Goal: Task Accomplishment & Management: Manage account settings

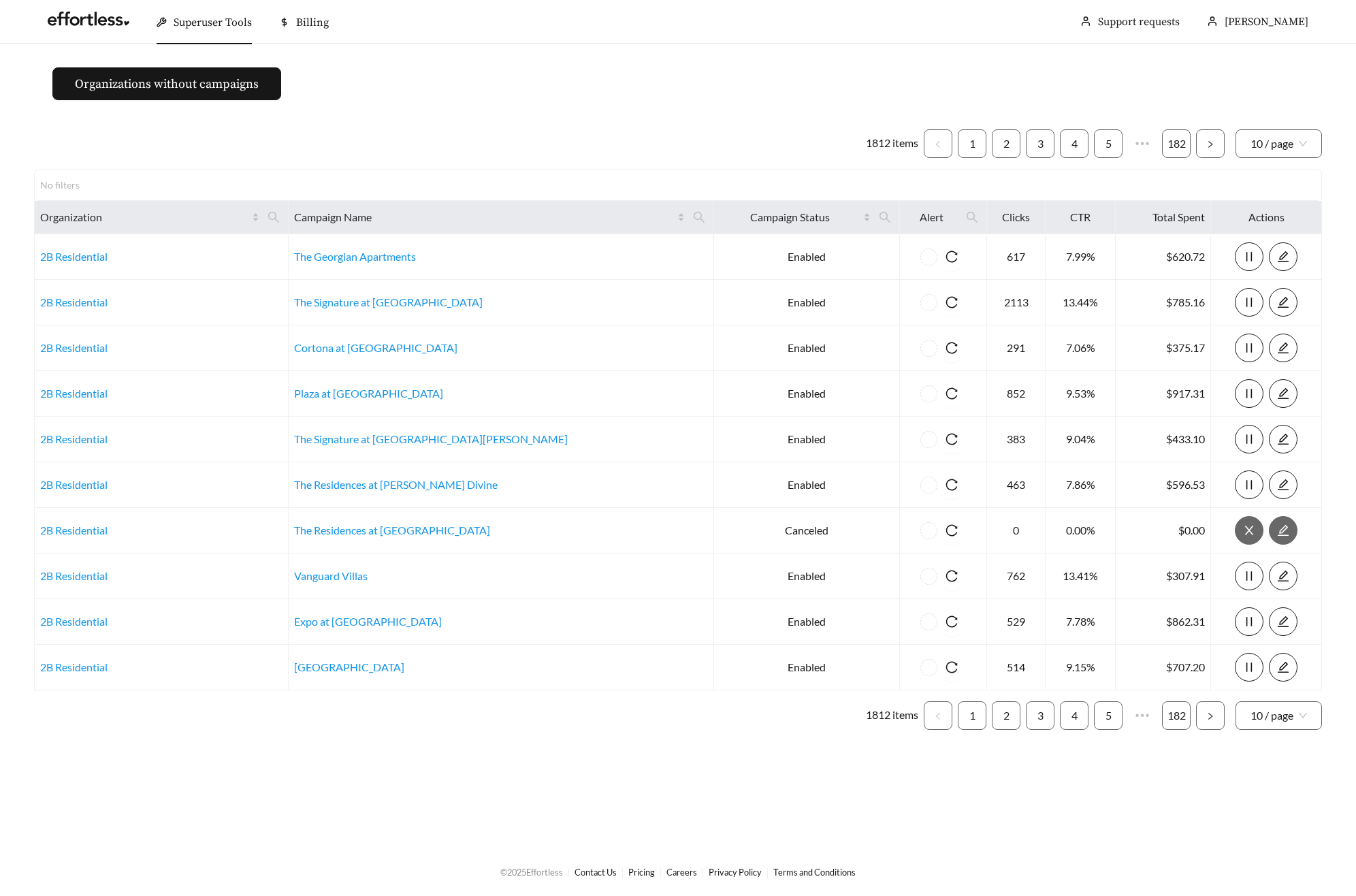
click at [219, 29] on div "Superuser Tools" at bounding box center [204, 23] width 95 height 43
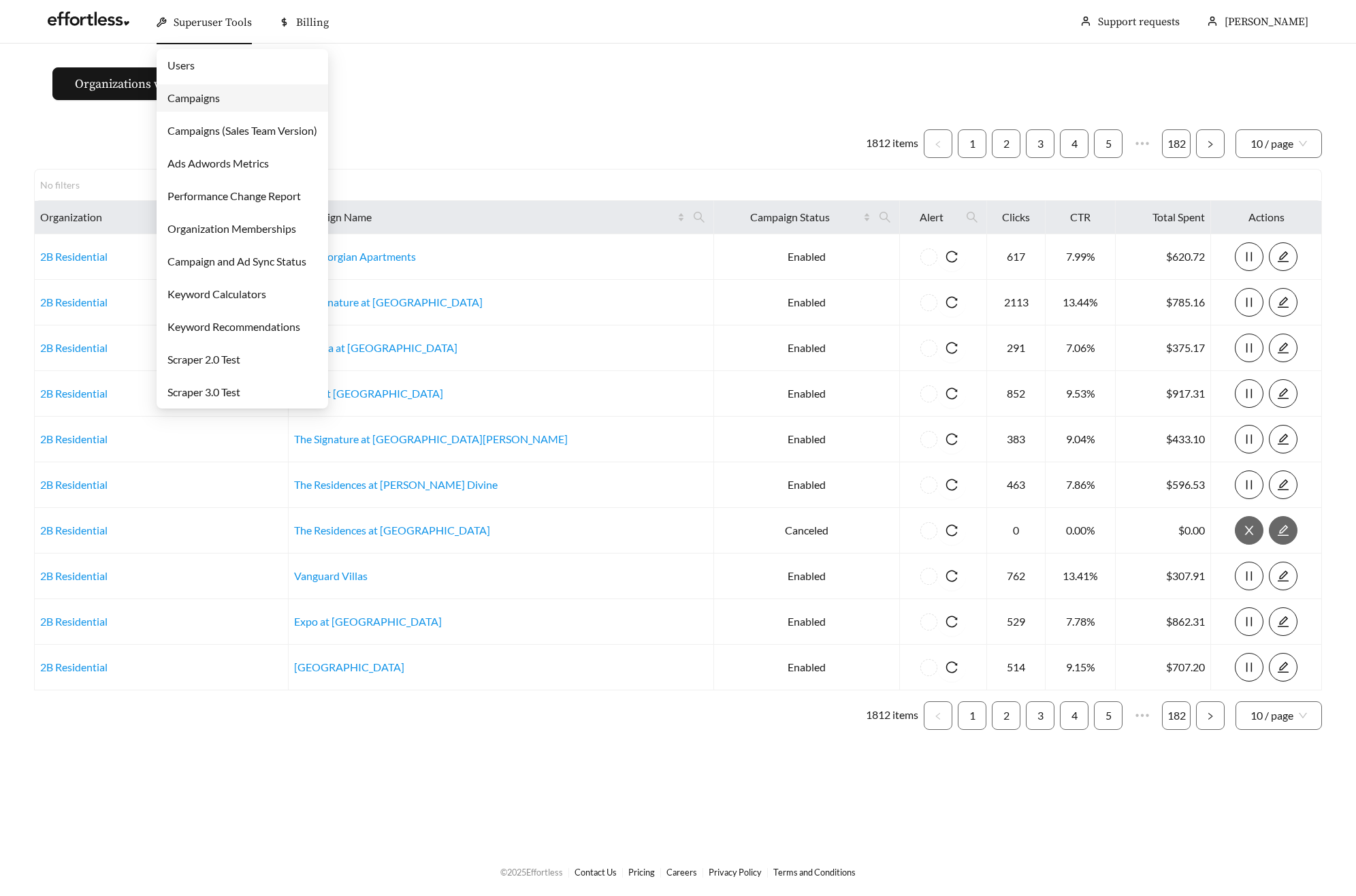
click at [217, 104] on link "Campaigns" at bounding box center [193, 97] width 52 height 13
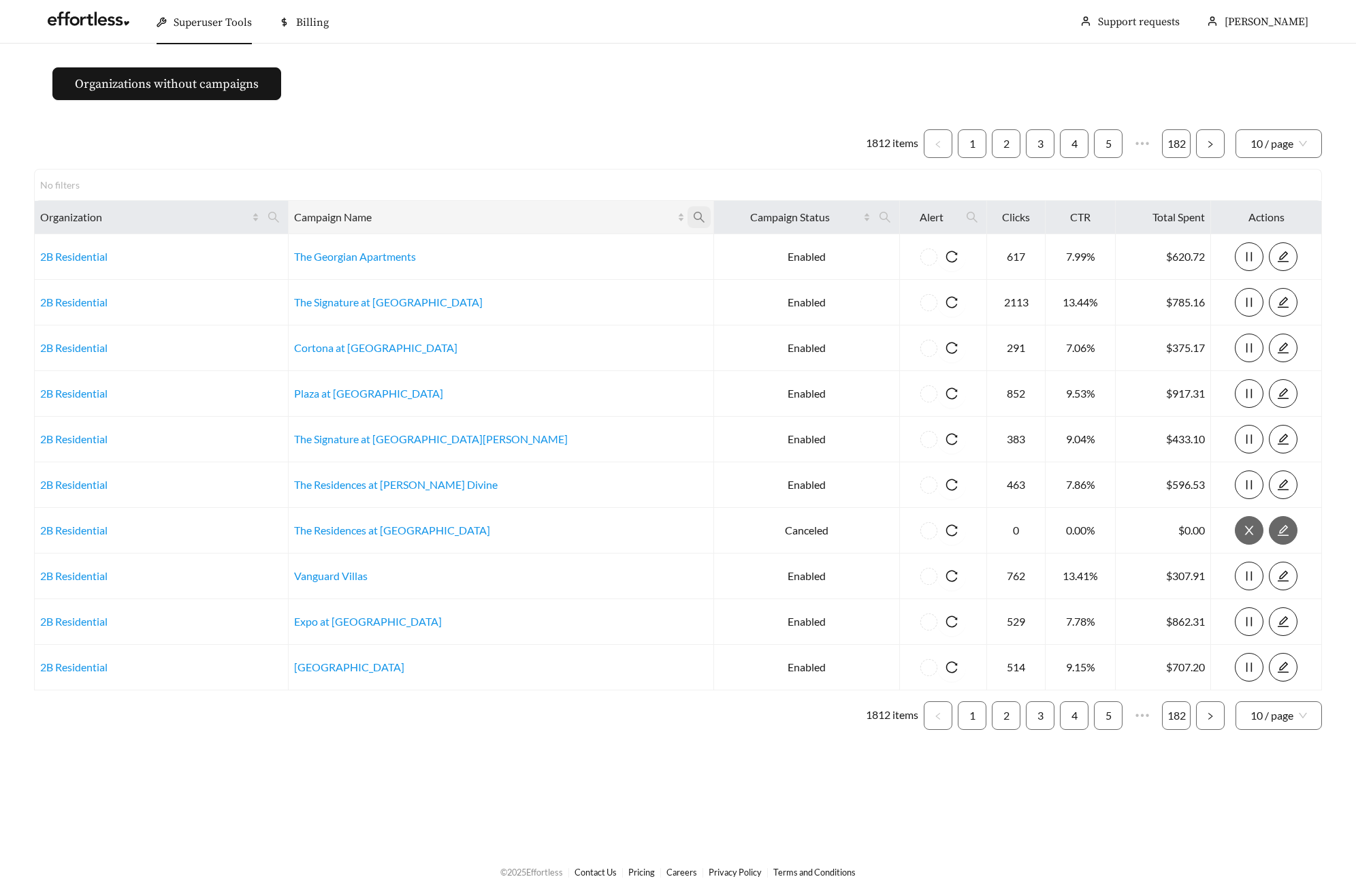
click at [693, 219] on icon "search" at bounding box center [699, 217] width 12 height 12
click at [488, 245] on input "text" at bounding box center [530, 250] width 138 height 28
type input "**********"
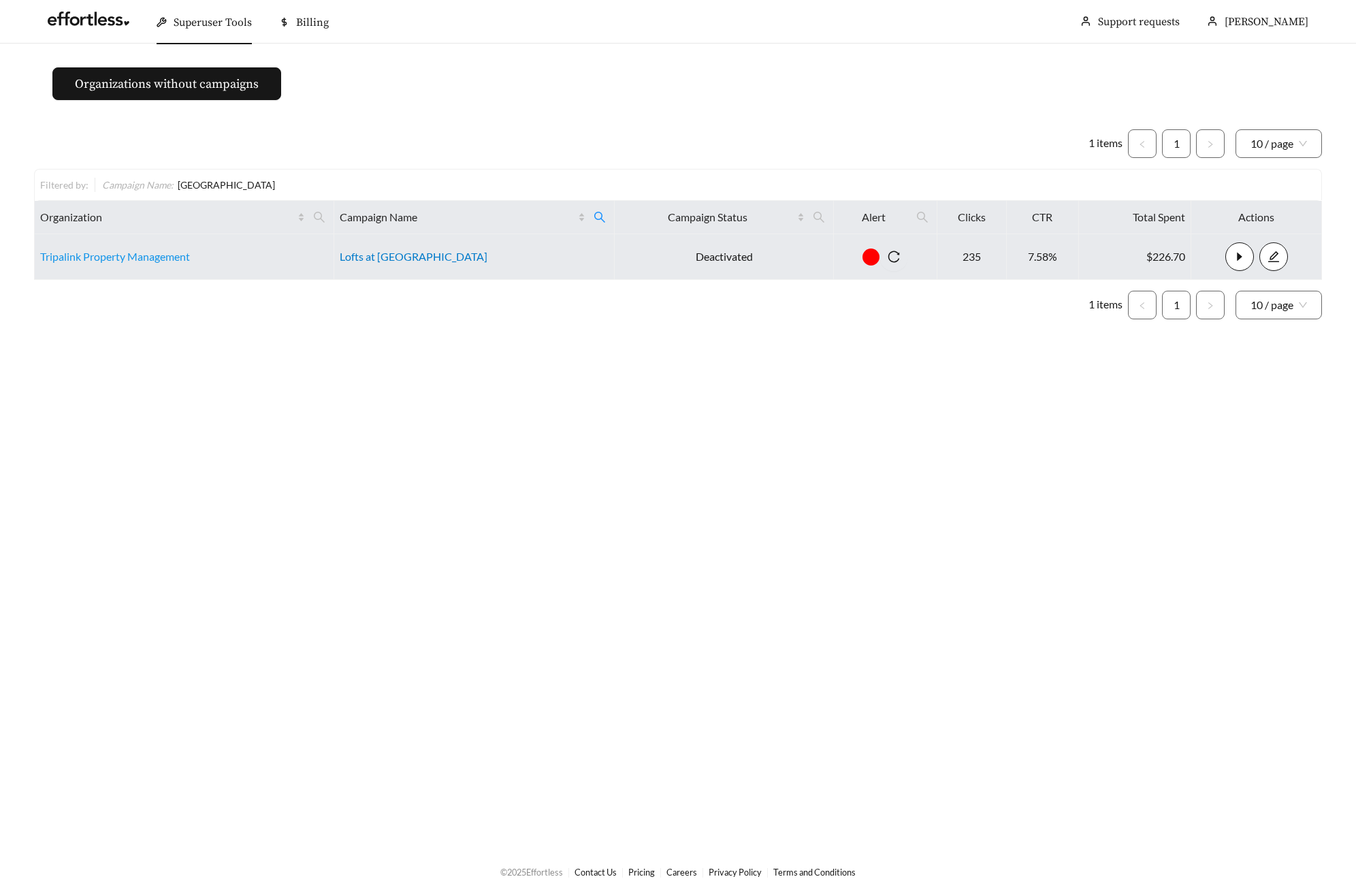
click at [388, 257] on link "Lofts at [GEOGRAPHIC_DATA]" at bounding box center [413, 256] width 147 height 13
drag, startPoint x: 686, startPoint y: 261, endPoint x: 704, endPoint y: 256, distance: 18.7
click at [686, 261] on td "Deactivated" at bounding box center [724, 257] width 219 height 45
drag, startPoint x: 724, startPoint y: 256, endPoint x: 646, endPoint y: 254, distance: 78.0
click at [646, 254] on td "Deactivated" at bounding box center [724, 257] width 219 height 45
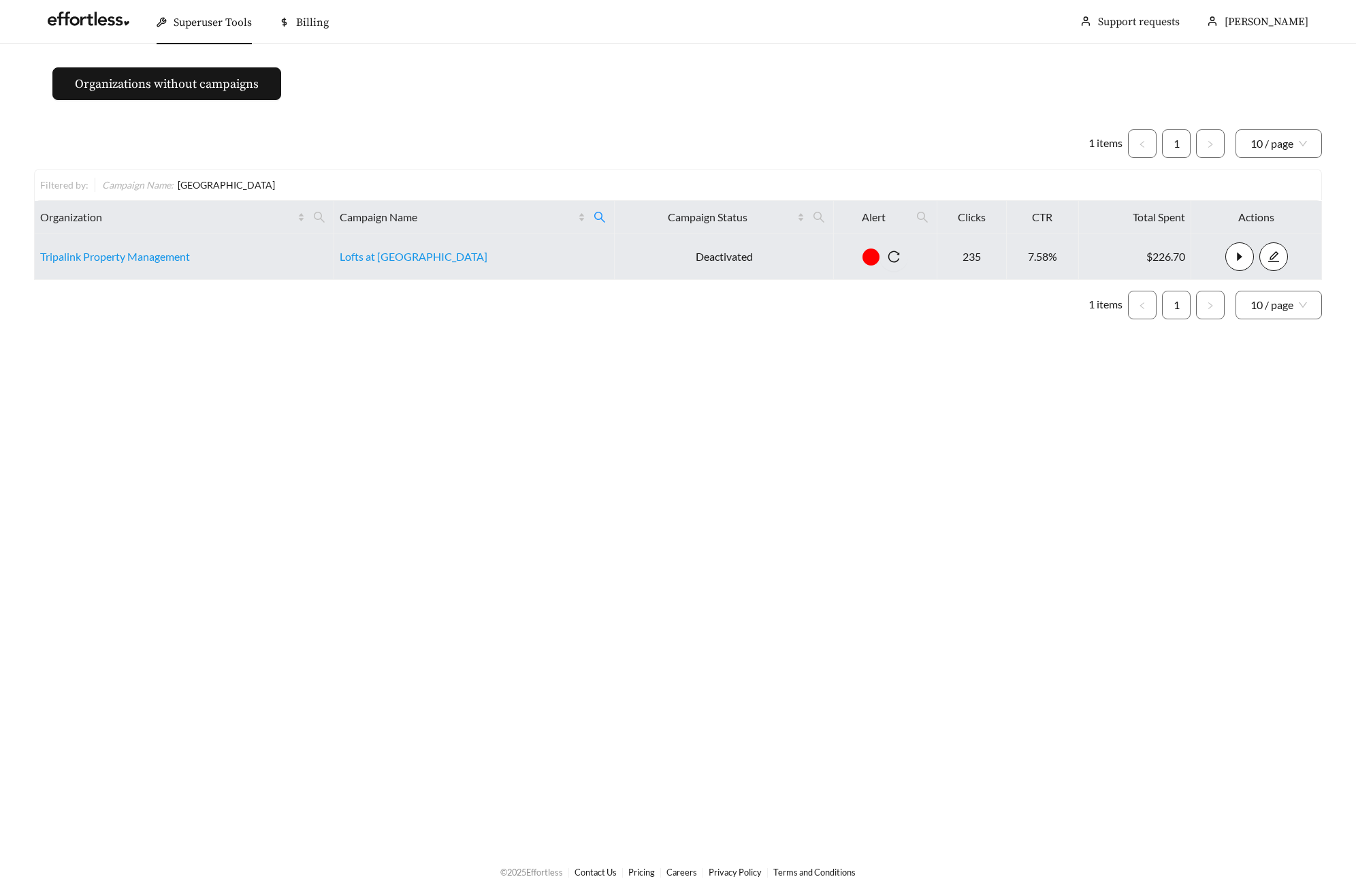
click at [437, 268] on td "Lofts at [GEOGRAPHIC_DATA]" at bounding box center [475, 257] width 281 height 45
drag, startPoint x: 459, startPoint y: 257, endPoint x: 358, endPoint y: 255, distance: 101.0
click at [352, 256] on td "Lofts at [GEOGRAPHIC_DATA]" at bounding box center [475, 257] width 281 height 45
copy link "Lofts at [GEOGRAPHIC_DATA]"
